Goal: Task Accomplishment & Management: Manage account settings

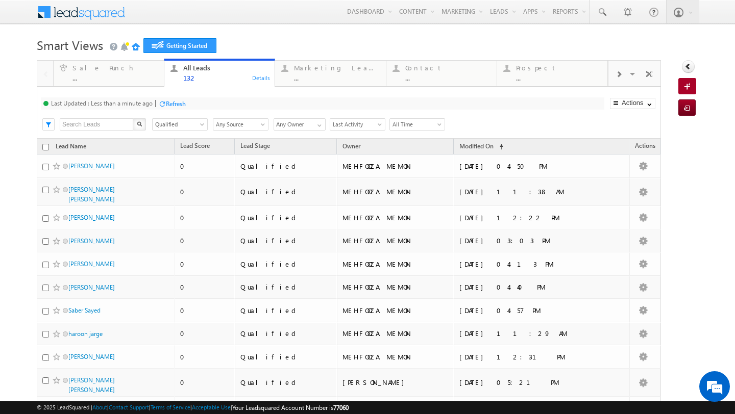
click at [168, 107] on div "Refresh" at bounding box center [176, 104] width 20 height 8
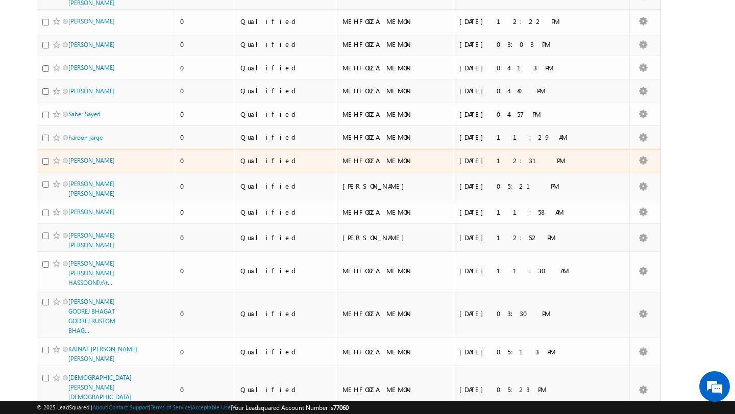
scroll to position [496, 0]
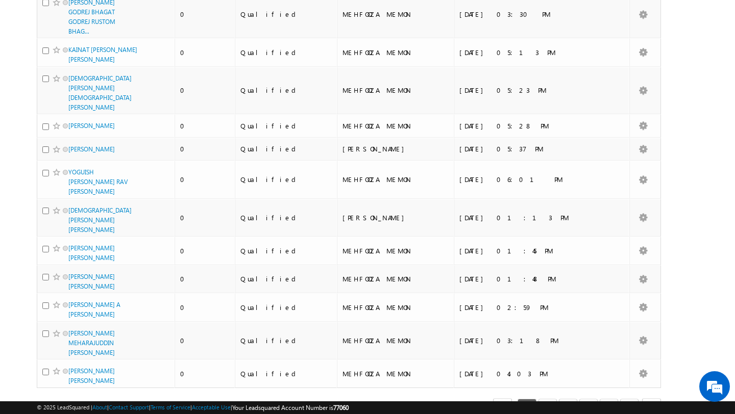
click at [82, 406] on span "select" at bounding box center [86, 408] width 8 height 5
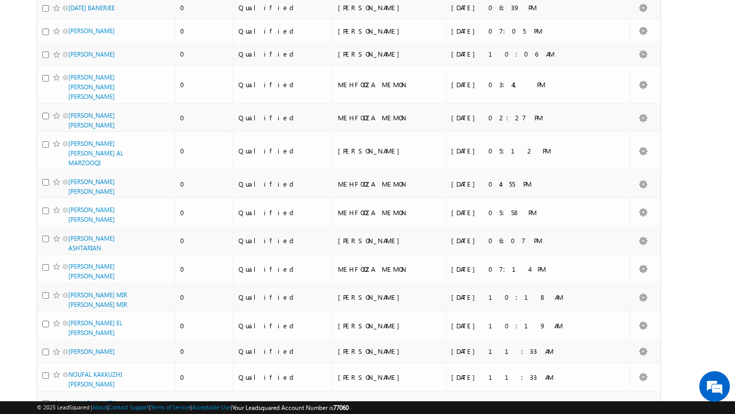
scroll to position [0, 0]
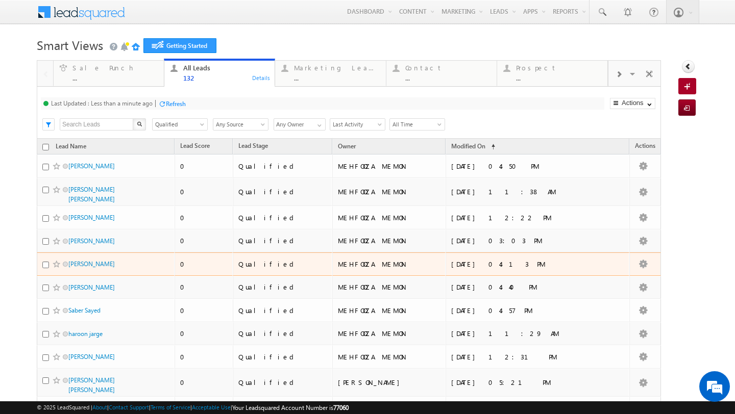
click at [71, 257] on td "alakh nischal" at bounding box center [106, 263] width 138 height 23
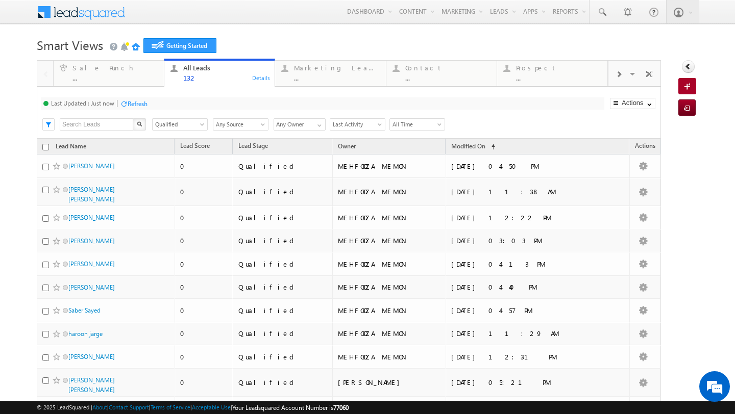
click at [128, 105] on div "Refresh" at bounding box center [138, 104] width 20 height 8
click at [560, 13] on link "Reports" at bounding box center [569, 11] width 40 height 23
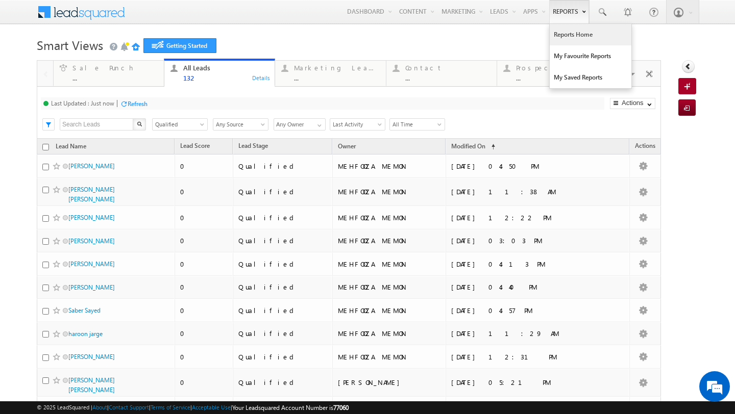
click at [568, 40] on link "Reports Home" at bounding box center [590, 34] width 82 height 21
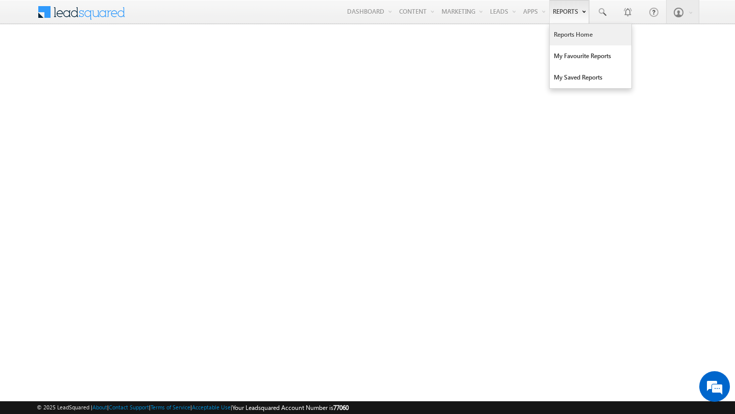
click at [565, 8] on link "Reports" at bounding box center [569, 11] width 40 height 23
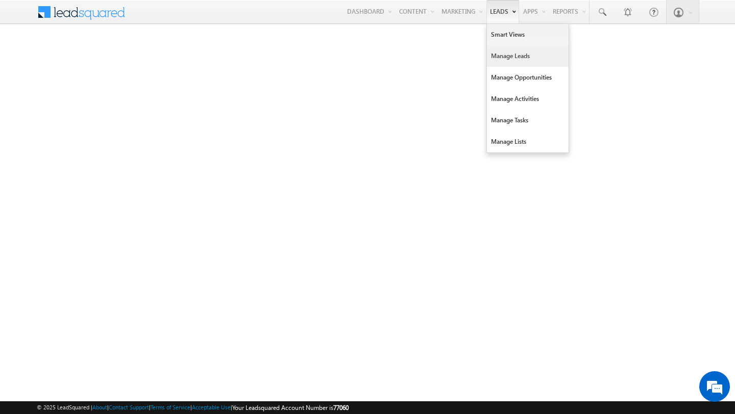
click at [510, 58] on link "Manage Leads" at bounding box center [528, 55] width 82 height 21
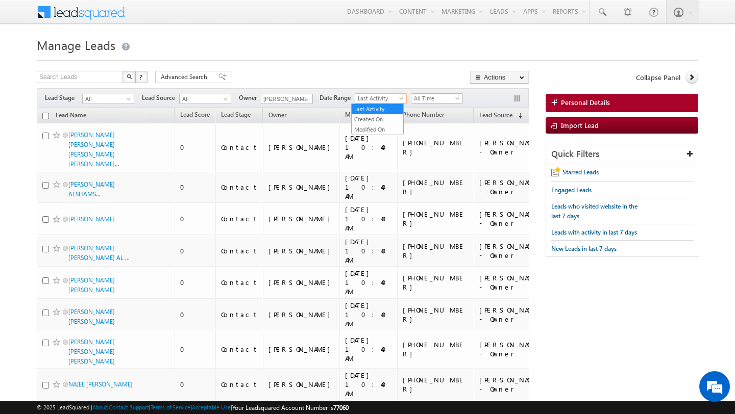
click at [387, 99] on span "Last Activity" at bounding box center [379, 98] width 48 height 9
click at [302, 99] on span at bounding box center [306, 99] width 8 height 8
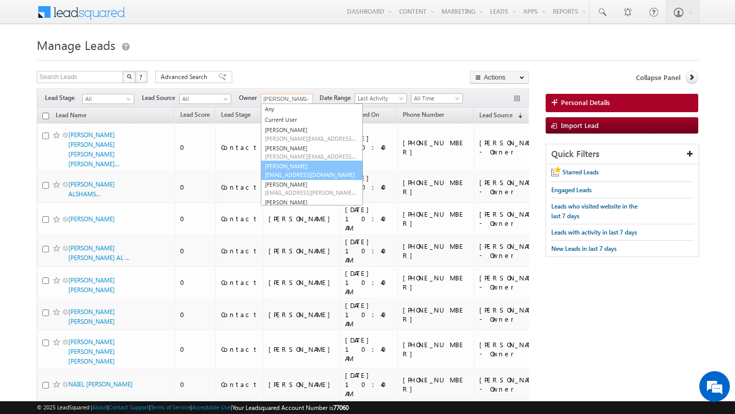
click at [284, 173] on span "[EMAIL_ADDRESS][DOMAIN_NAME]" at bounding box center [311, 175] width 92 height 8
type input "[PERSON_NAME]"
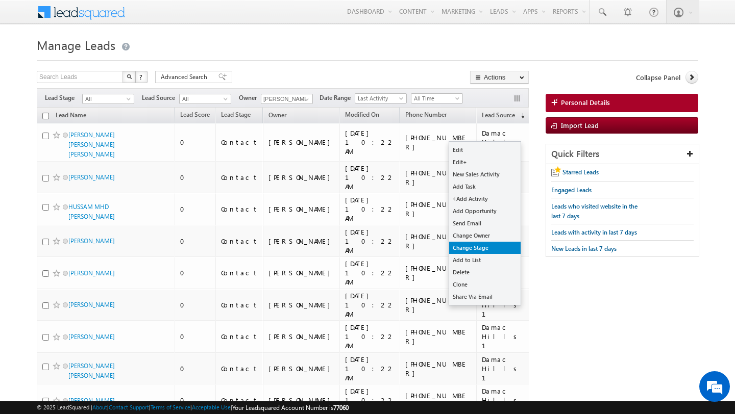
click at [463, 244] on link "Change Stage" at bounding box center [484, 248] width 71 height 12
checkbox input "true"
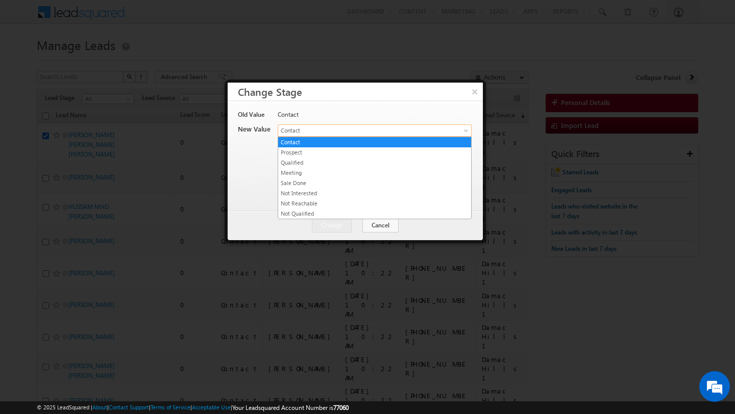
click at [383, 131] on span "Contact" at bounding box center [362, 130] width 169 height 9
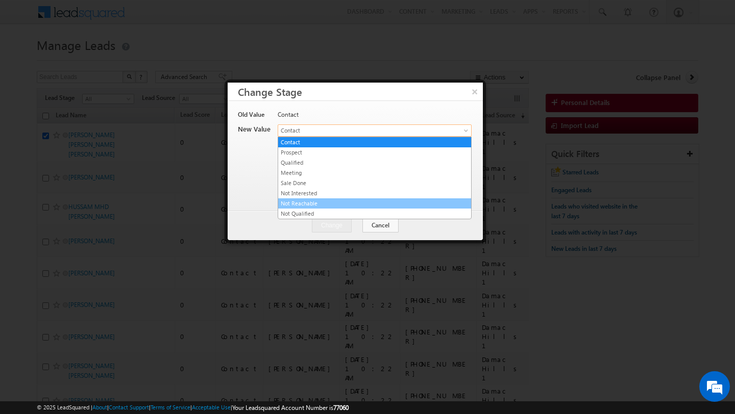
click at [307, 205] on link "Not Reachable" at bounding box center [374, 203] width 193 height 9
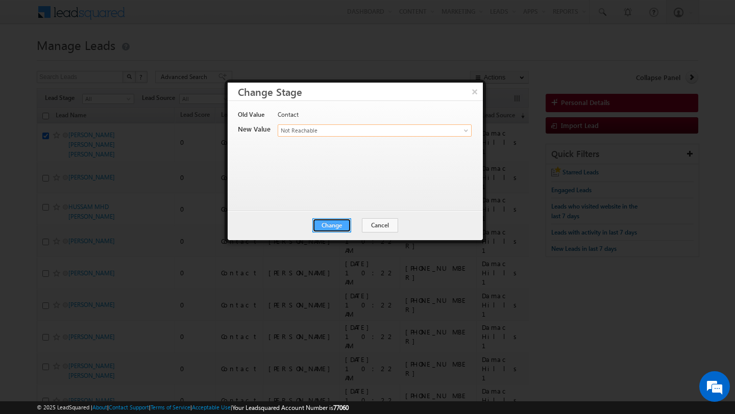
click at [338, 228] on button "Change" at bounding box center [331, 225] width 39 height 14
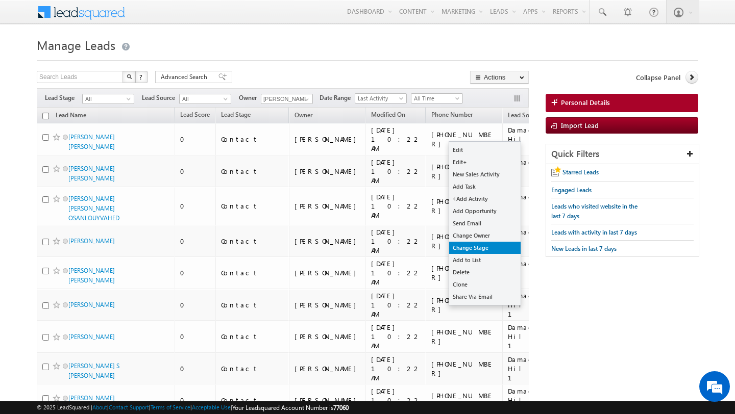
click at [465, 249] on link "Change Stage" at bounding box center [484, 248] width 71 height 12
checkbox input "true"
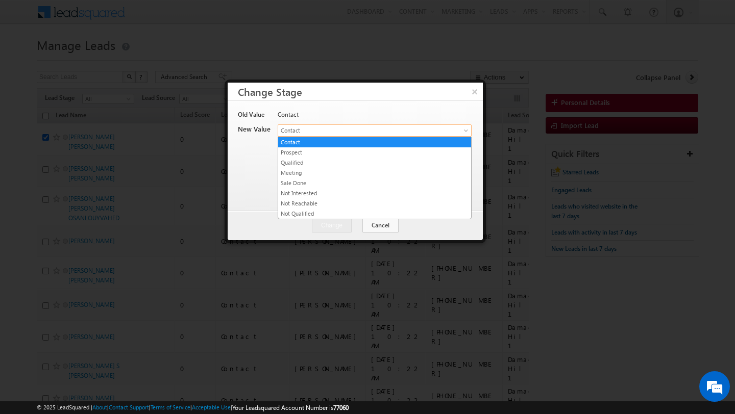
click at [333, 130] on span "Contact" at bounding box center [362, 130] width 169 height 9
click at [314, 196] on link "Not Interested" at bounding box center [374, 193] width 193 height 9
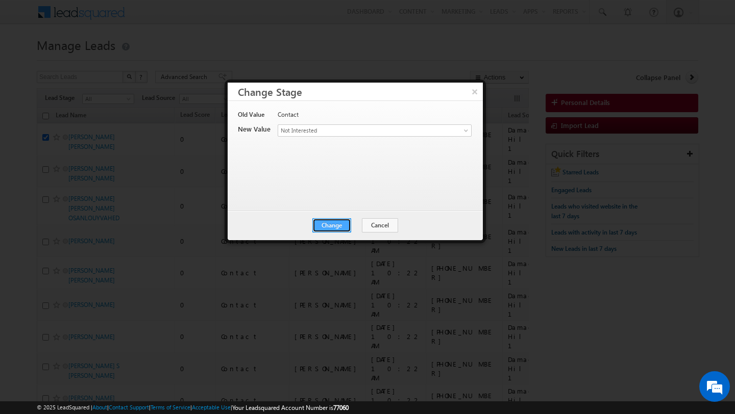
click at [343, 226] on button "Change" at bounding box center [331, 225] width 39 height 14
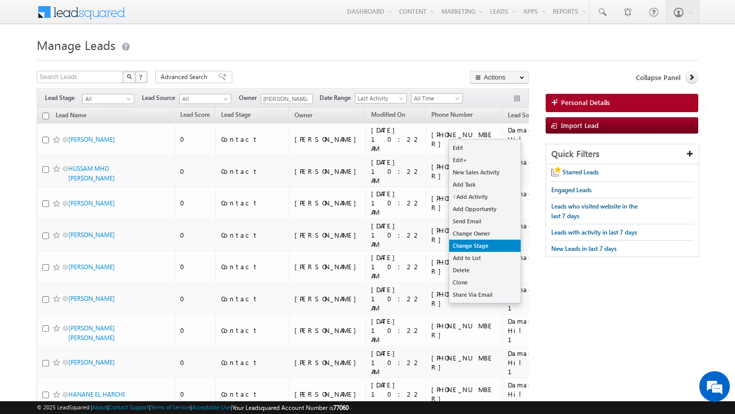
click at [460, 244] on link "Change Stage" at bounding box center [484, 246] width 71 height 12
checkbox input "true"
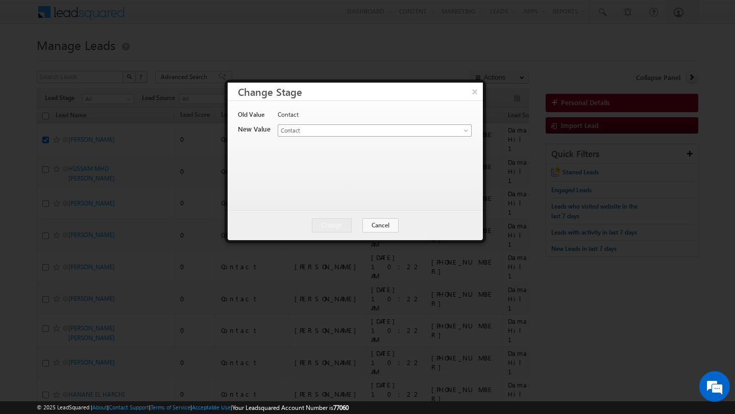
click at [347, 129] on span "Contact" at bounding box center [362, 130] width 169 height 9
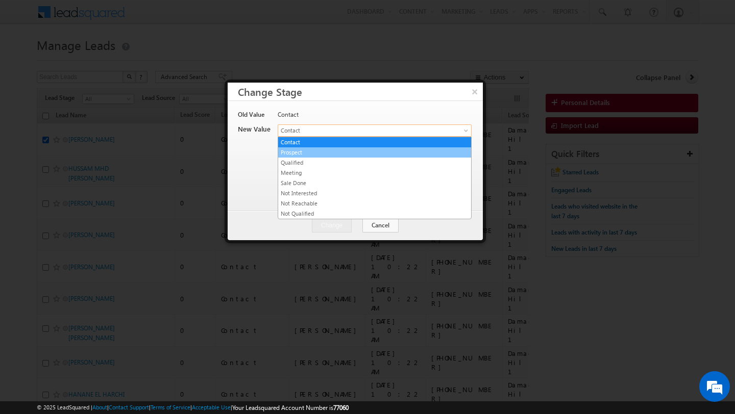
click at [310, 154] on link "Prospect" at bounding box center [374, 152] width 193 height 9
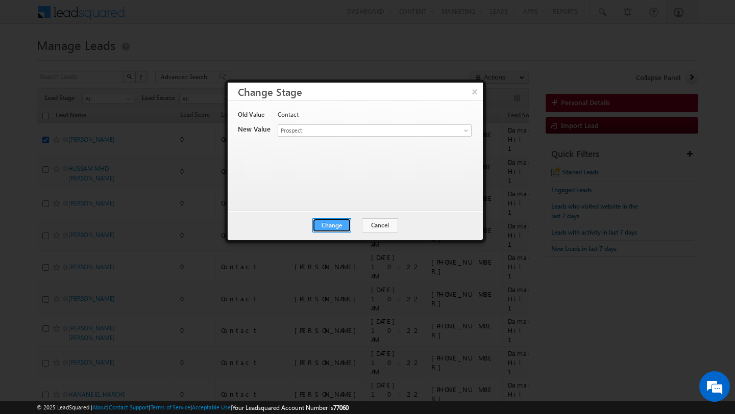
click at [324, 221] on button "Change" at bounding box center [331, 225] width 39 height 14
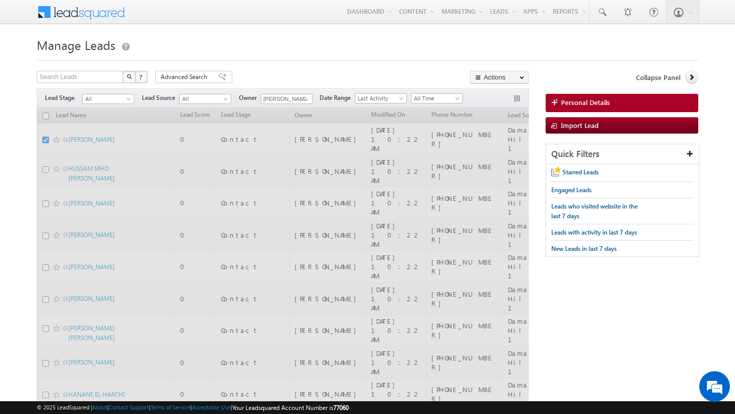
click at [474, 91] on div "Filters Lead Stage All All Lead Source All All Owner [PERSON_NAME] Any Current …" at bounding box center [283, 97] width 492 height 19
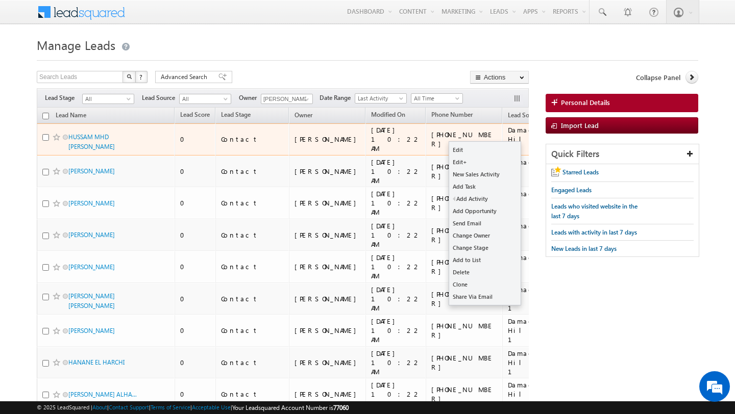
click at [569, 135] on button "button" at bounding box center [574, 140] width 10 height 10
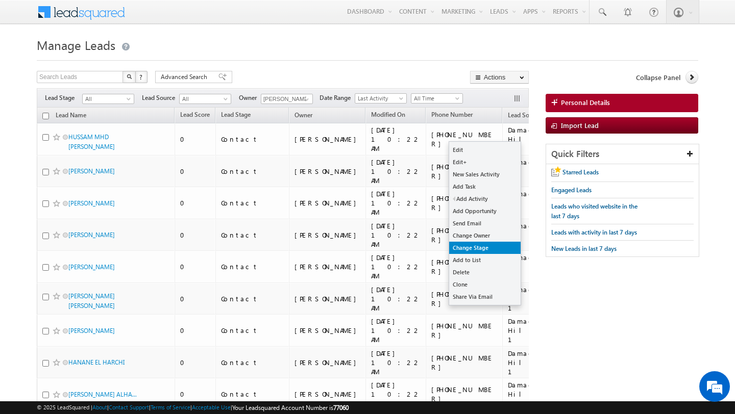
click at [488, 243] on link "Change Stage" at bounding box center [484, 248] width 71 height 12
checkbox input "true"
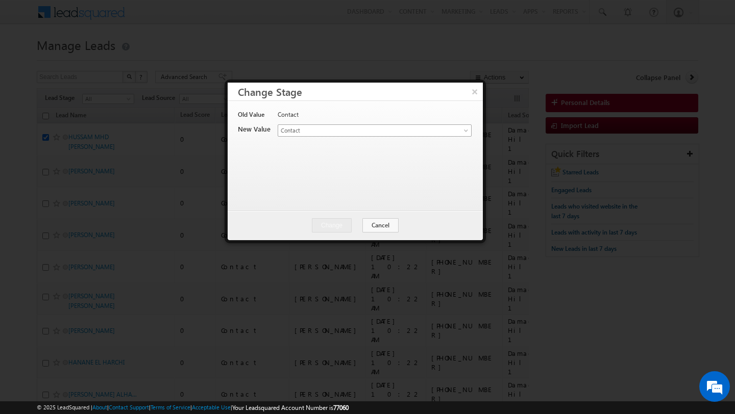
click at [382, 130] on span "Contact" at bounding box center [362, 130] width 169 height 9
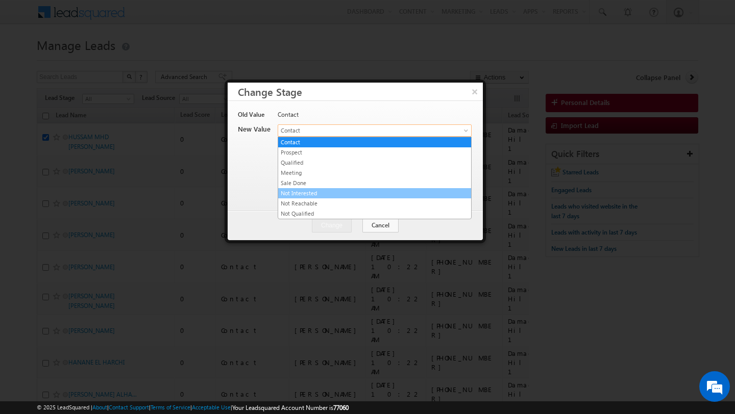
click at [292, 191] on link "Not Interested" at bounding box center [374, 193] width 193 height 9
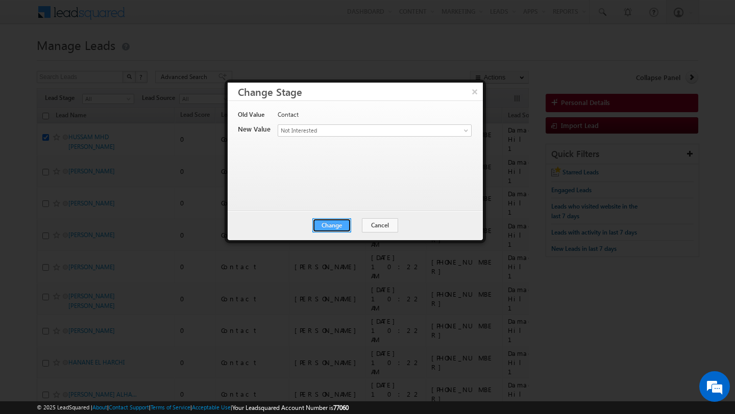
click at [329, 227] on button "Change" at bounding box center [331, 225] width 39 height 14
